Goal: Book appointment/travel/reservation

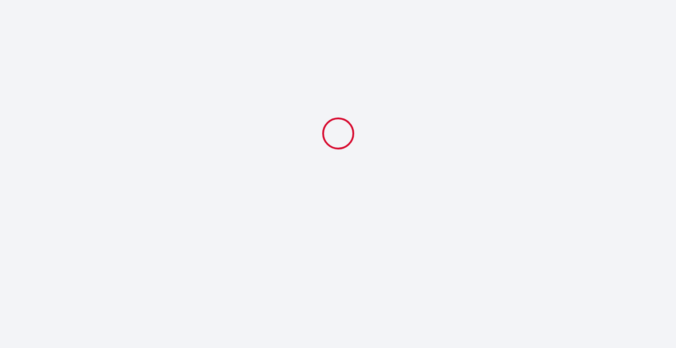
select select
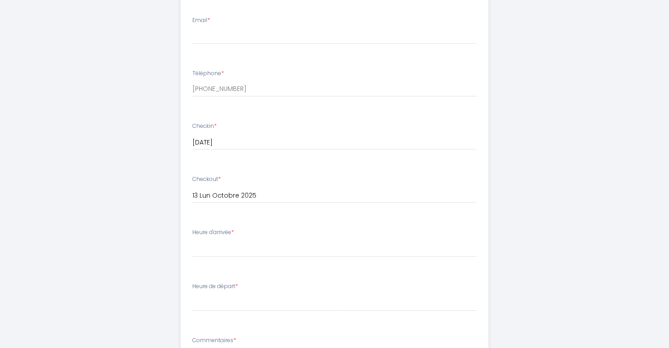
scroll to position [150, 0]
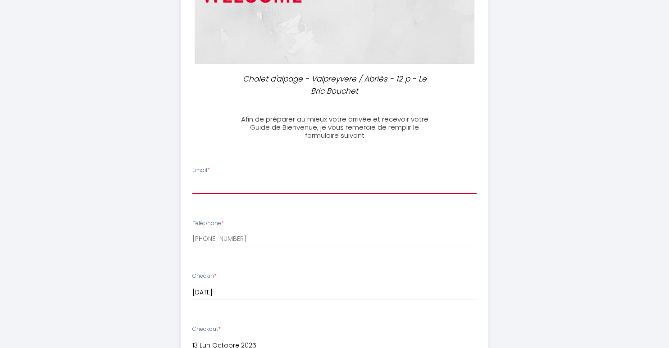
click at [230, 183] on input "Email *" at bounding box center [334, 186] width 284 height 16
type input "[EMAIL_ADDRESS][DOMAIN_NAME]"
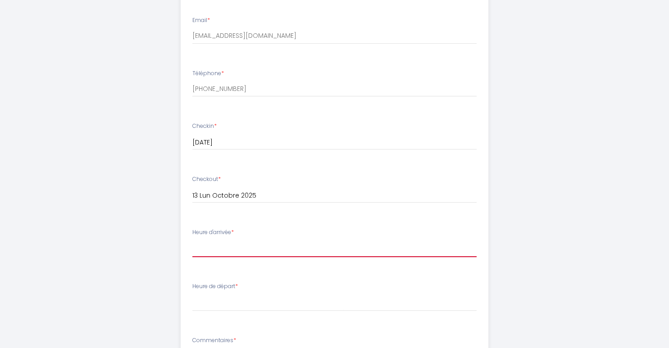
click at [239, 245] on select "16:00 16:30 17:00 17:30 18:00 18:30 19:00 19:30 20:00 20:30 21:00 21:30 22:00 2…" at bounding box center [334, 248] width 284 height 17
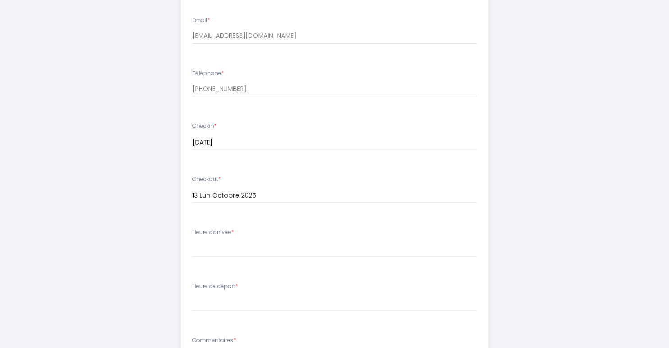
click at [525, 202] on div "Chalet d'alpage - Valpreyvere / Abriès - 12 p - Le Bric Bouchet Afin de prépare…" at bounding box center [334, 135] width 461 height 871
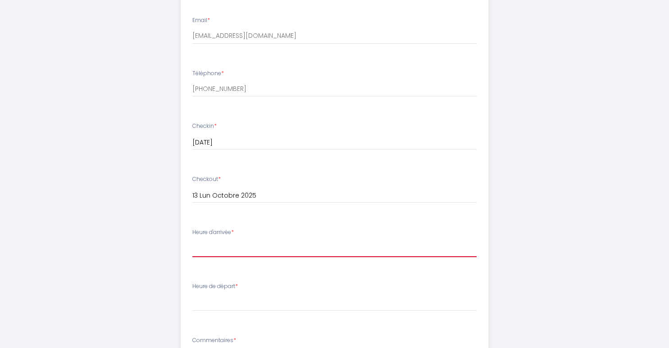
click at [212, 242] on select "16:00 16:30 17:00 17:30 18:00 18:30 19:00 19:30 20:00 20:30 21:00 21:30 22:00 2…" at bounding box center [334, 248] width 284 height 17
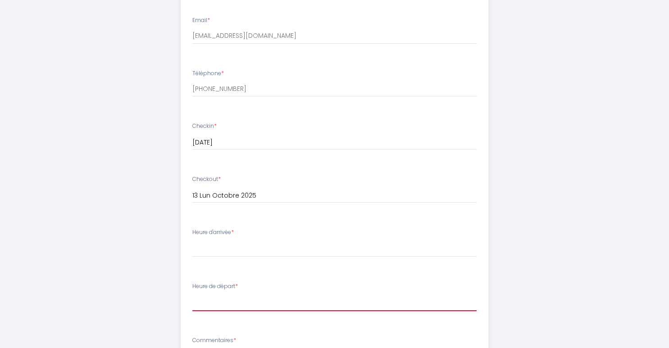
click at [279, 294] on select "00:00 00:30 01:00 01:30 02:00 02:30 03:00 03:30 04:00 04:30 05:00 05:30 06:00 0…" at bounding box center [334, 302] width 284 height 17
select select "10:00"
click at [192, 294] on select "00:00 00:30 01:00 01:30 02:00 02:30 03:00 03:30 04:00 04:30 05:00 05:30 06:00 0…" at bounding box center [334, 302] width 284 height 17
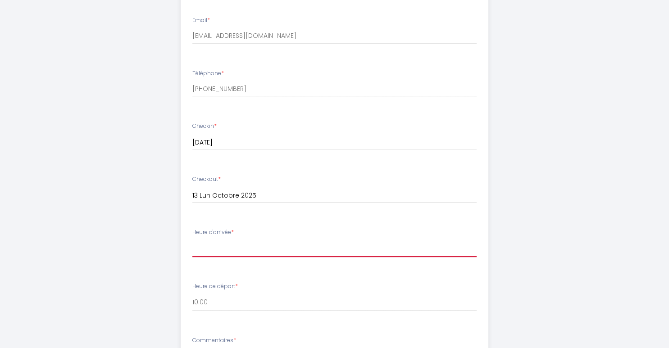
click at [223, 246] on select "16:00 16:30 17:00 17:30 18:00 18:30 19:00 19:30 20:00 20:30 21:00 21:30 22:00 2…" at bounding box center [334, 248] width 284 height 17
select select "16:00"
click at [192, 240] on select "16:00 16:30 17:00 17:30 18:00 18:30 19:00 19:30 20:00 20:30 21:00 21:30 22:00 2…" at bounding box center [334, 248] width 284 height 17
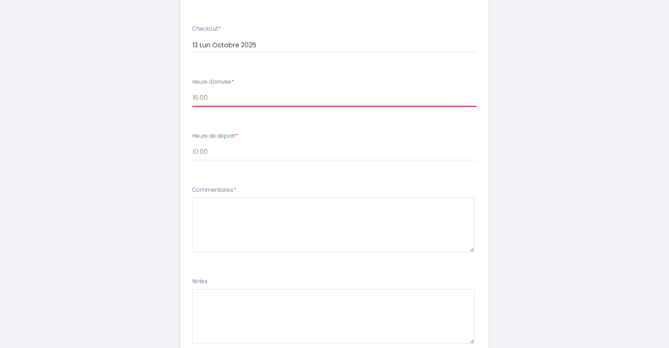
scroll to position [522, 0]
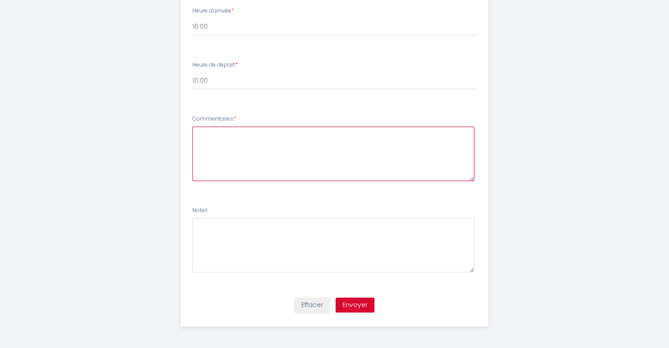
click at [210, 142] on textarea at bounding box center [333, 154] width 282 height 55
type textarea "aucun"
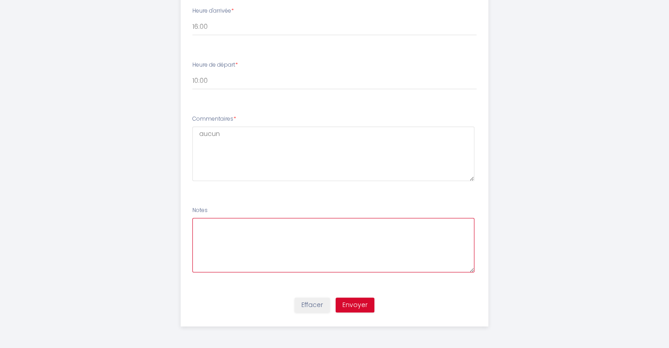
click at [213, 234] on textarea at bounding box center [333, 245] width 282 height 55
type textarea "aucune"
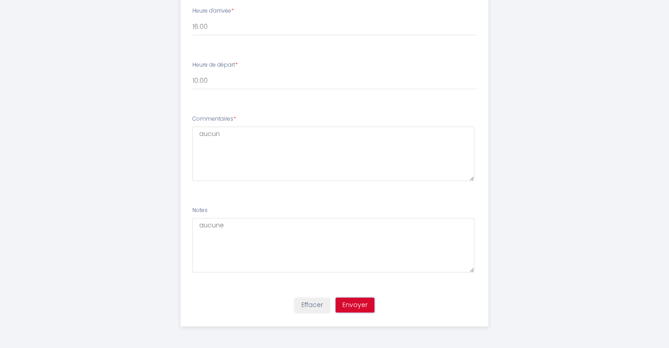
click at [355, 302] on button "Envoyer" at bounding box center [355, 305] width 39 height 15
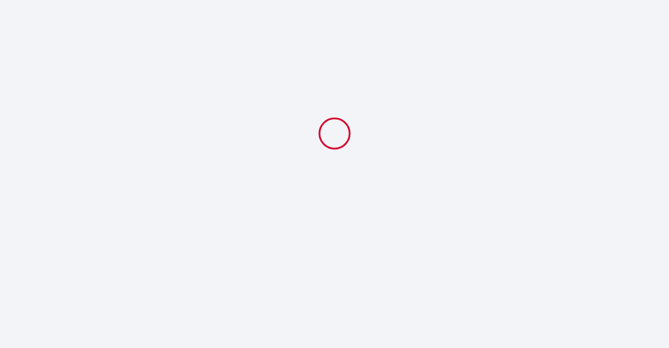
scroll to position [0, 0]
select select "10:00"
